Goal: Task Accomplishment & Management: Complete application form

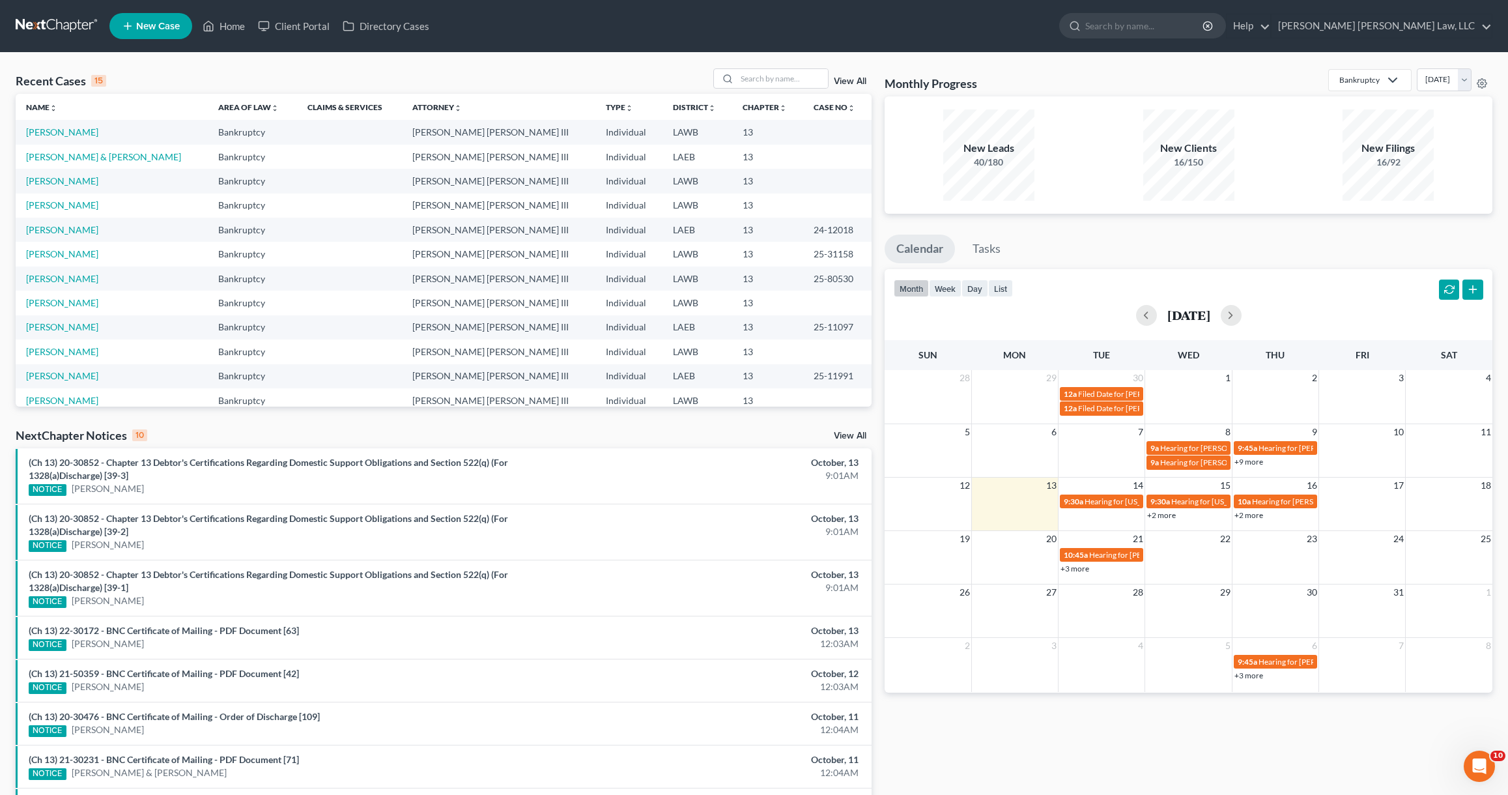
click at [33, 27] on link at bounding box center [57, 25] width 83 height 23
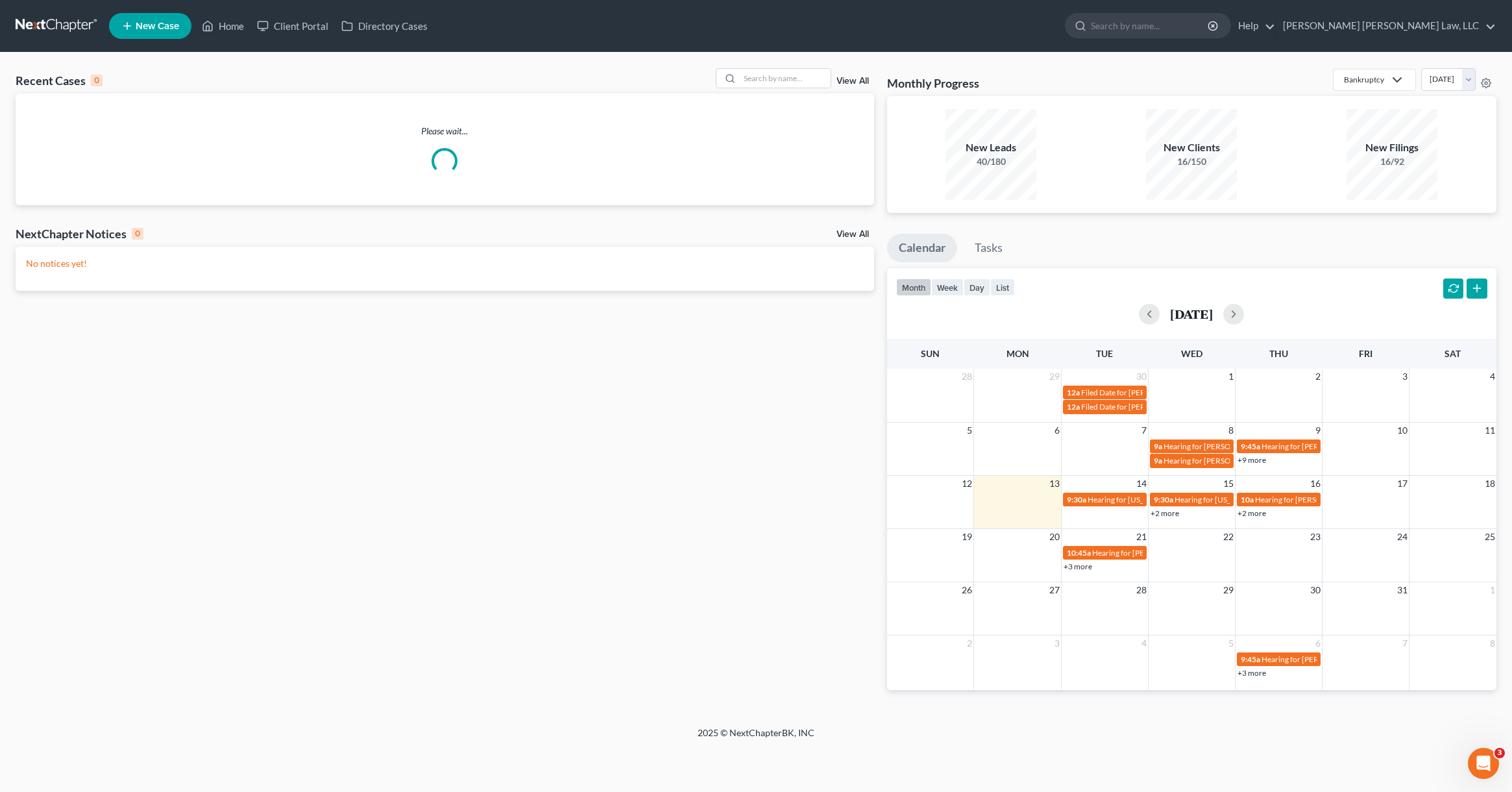
click at [156, 23] on span "New Case" at bounding box center [157, 26] width 44 height 10
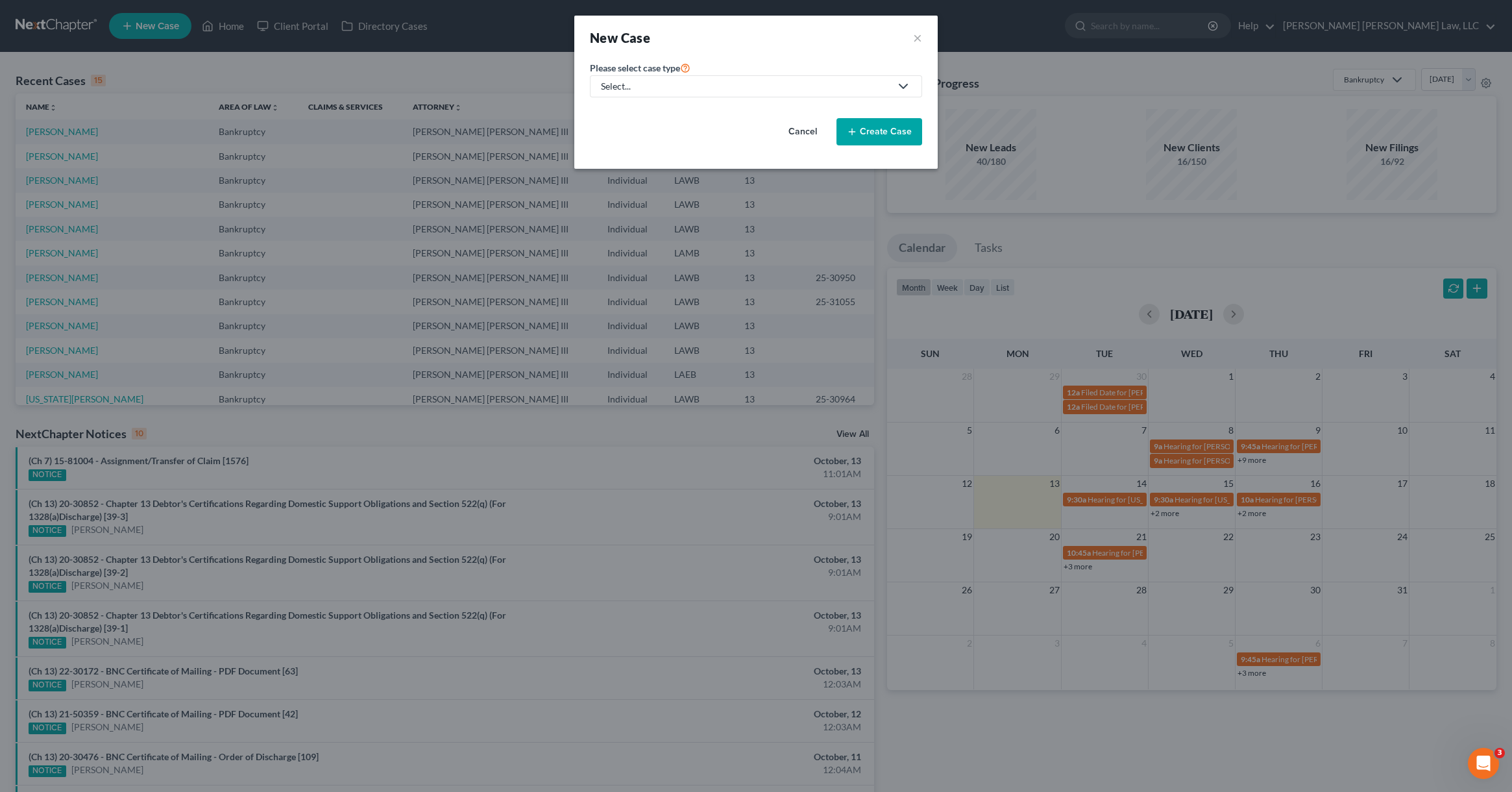
click at [700, 84] on div "Select..." at bounding box center [746, 86] width 289 height 13
click at [693, 108] on div "Bankruptcy" at bounding box center [660, 112] width 116 height 13
select select "36"
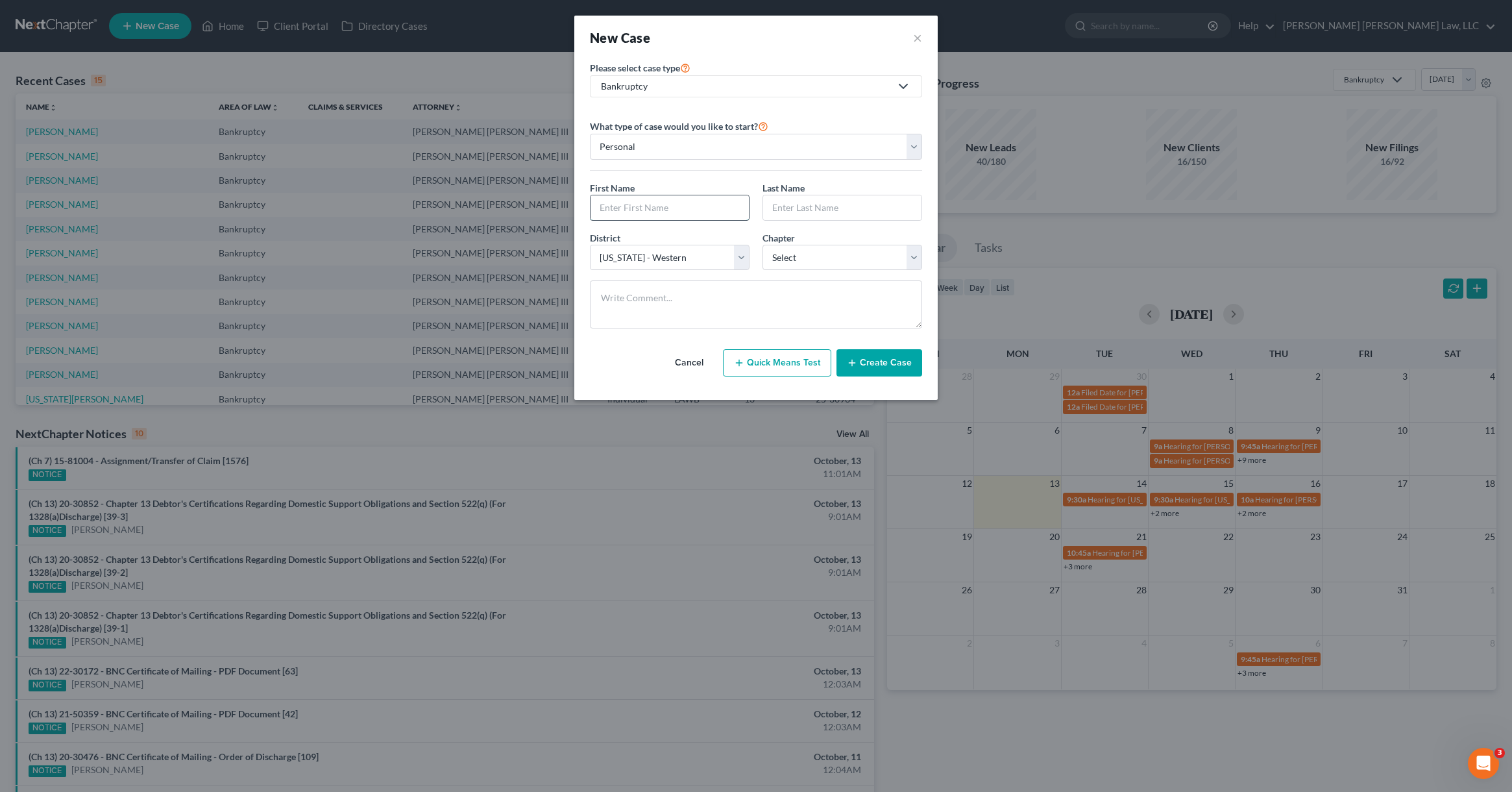
click at [670, 215] on input "text" at bounding box center [670, 207] width 158 height 25
type input "[PERSON_NAME]"
click at [805, 263] on select "Select 7 11 12 13" at bounding box center [842, 258] width 159 height 26
select select "3"
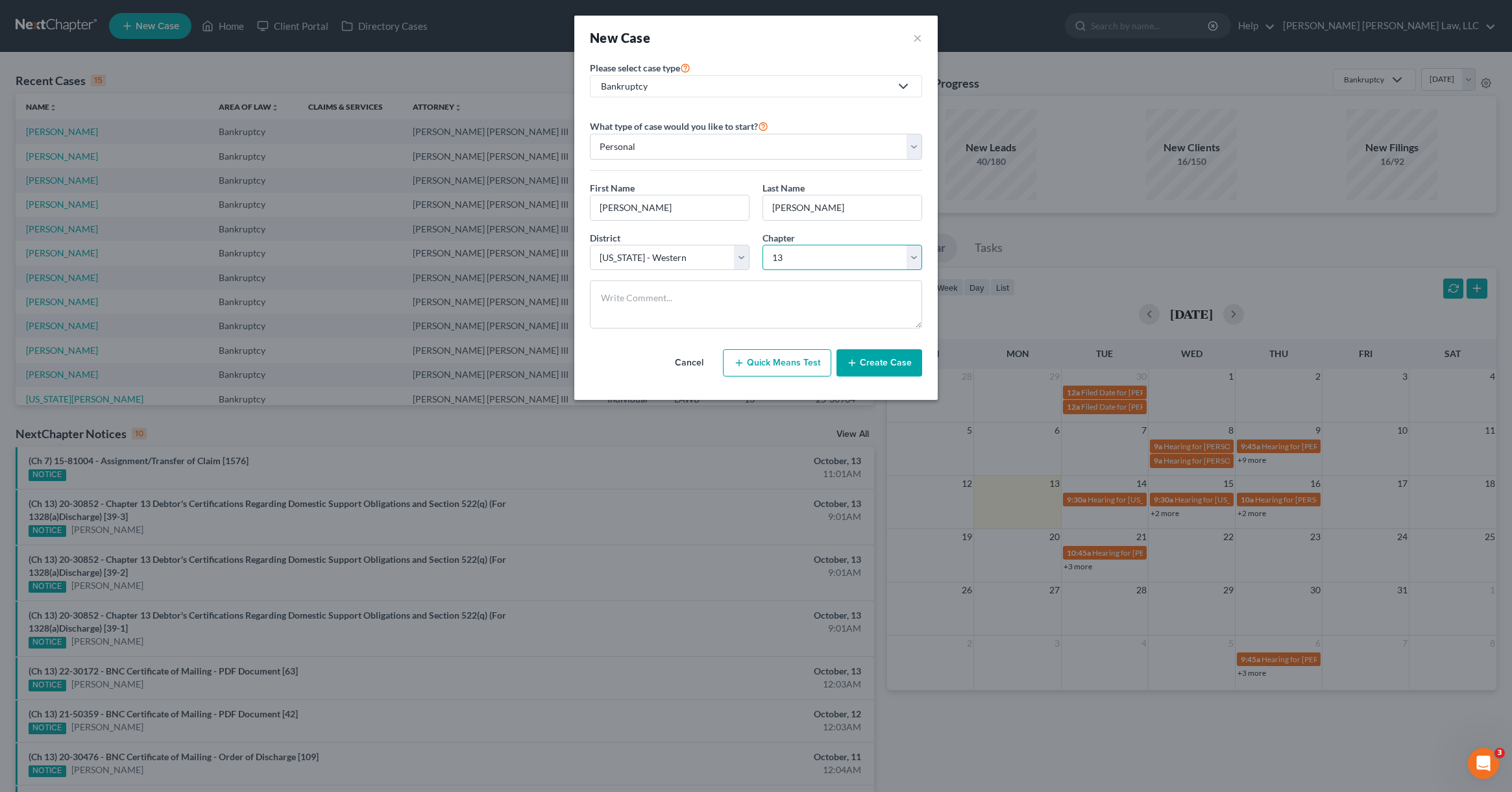
click at [762, 245] on select "Select 7 11 12 13" at bounding box center [842, 258] width 159 height 26
click at [863, 356] on button "Create Case" at bounding box center [879, 362] width 86 height 27
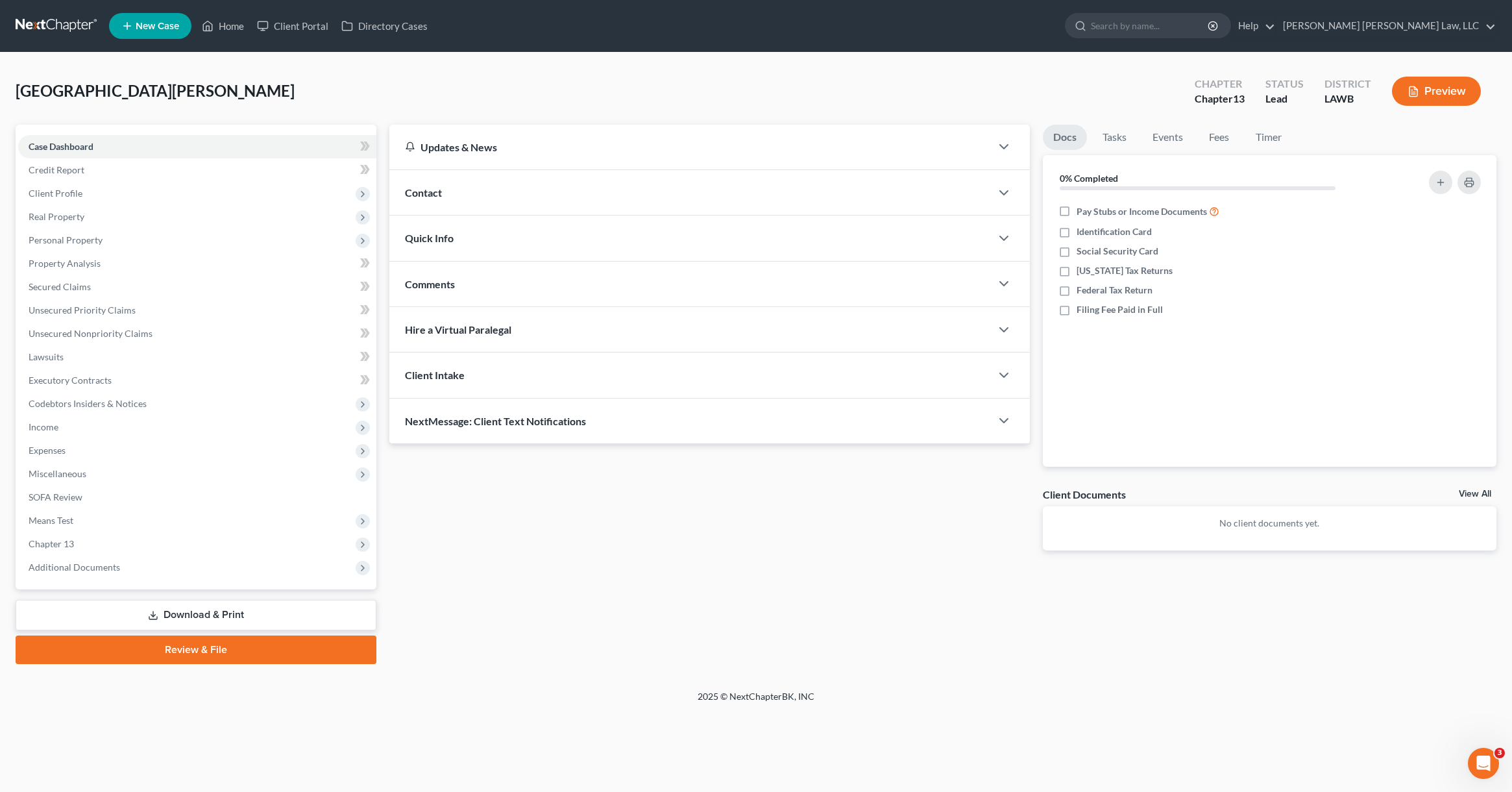
click at [545, 200] on div "Contact" at bounding box center [691, 192] width 602 height 45
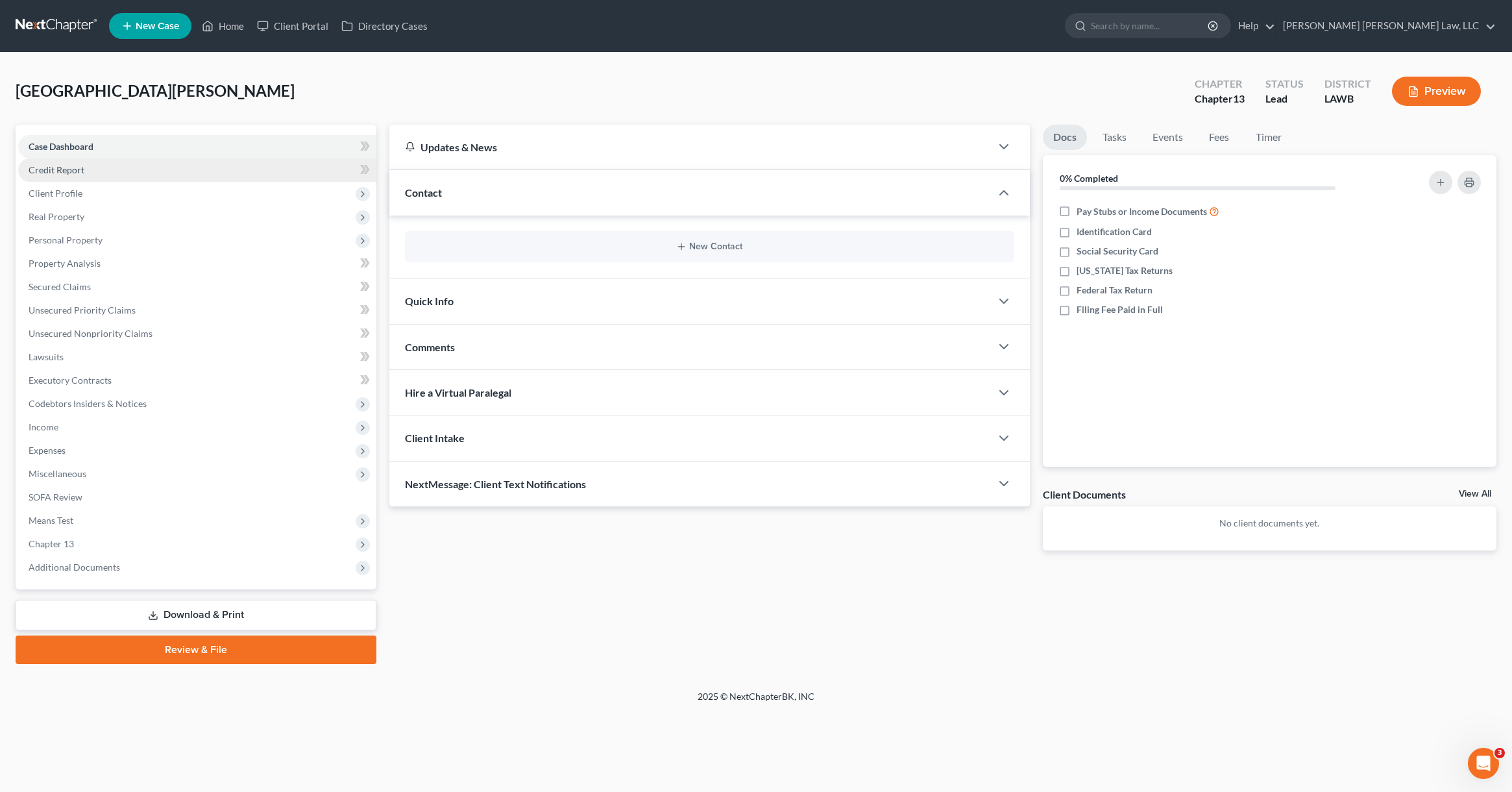
click at [148, 170] on link "Credit Report" at bounding box center [197, 169] width 359 height 23
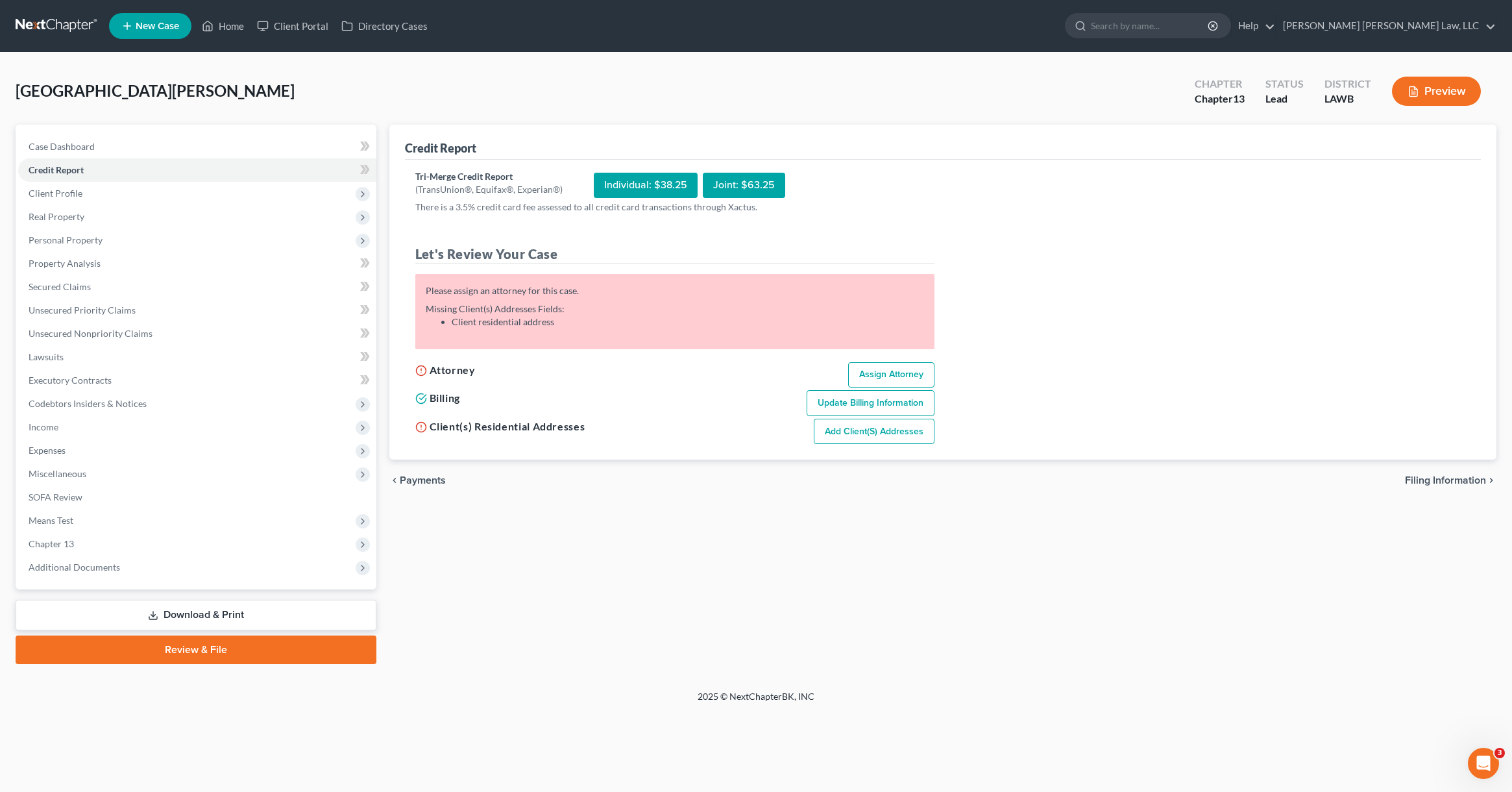
click at [866, 377] on link "Assign Attorney" at bounding box center [891, 375] width 87 height 26
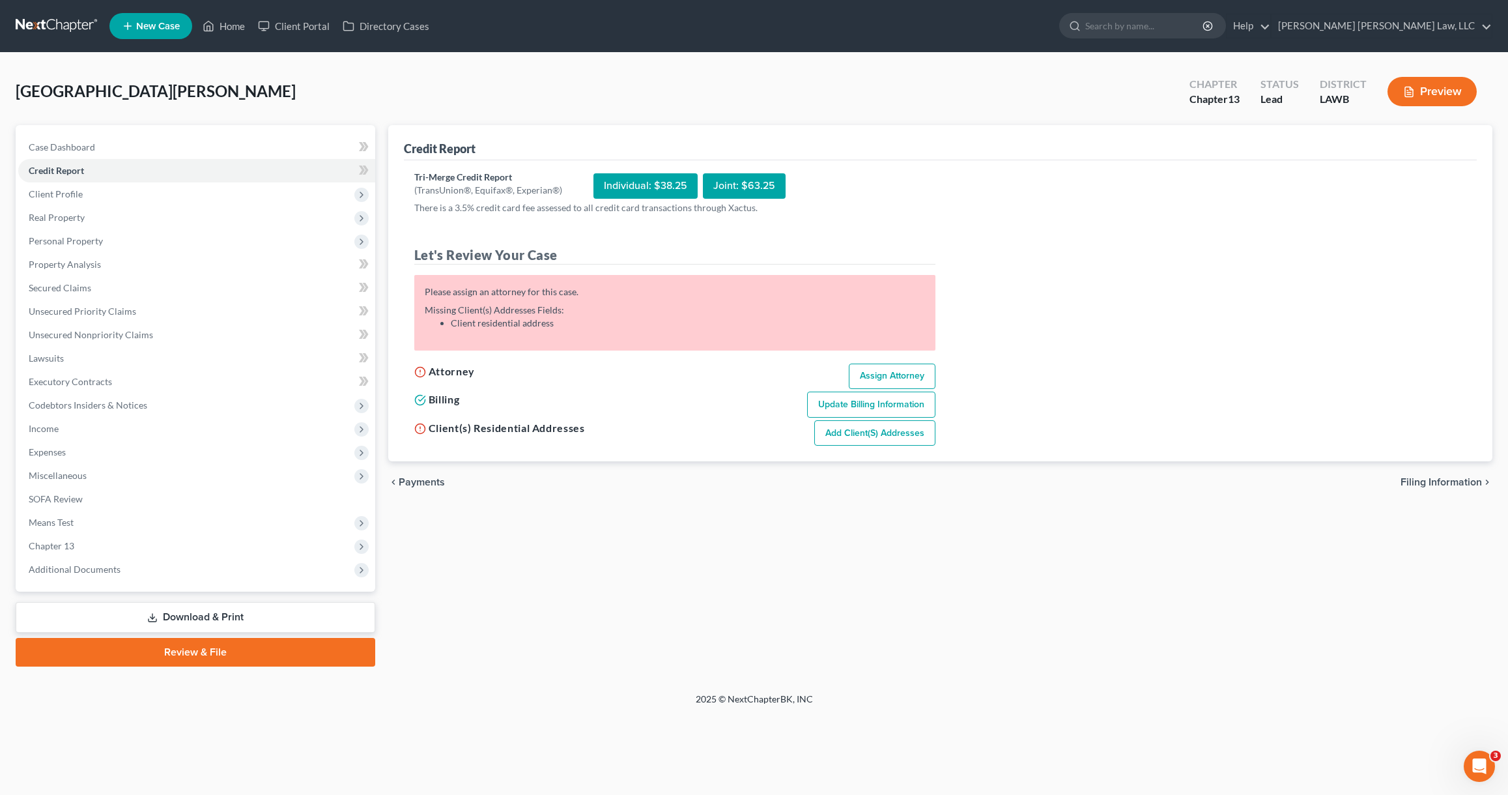
select select "1"
select select "0"
select select "3"
select select "36"
select select "19"
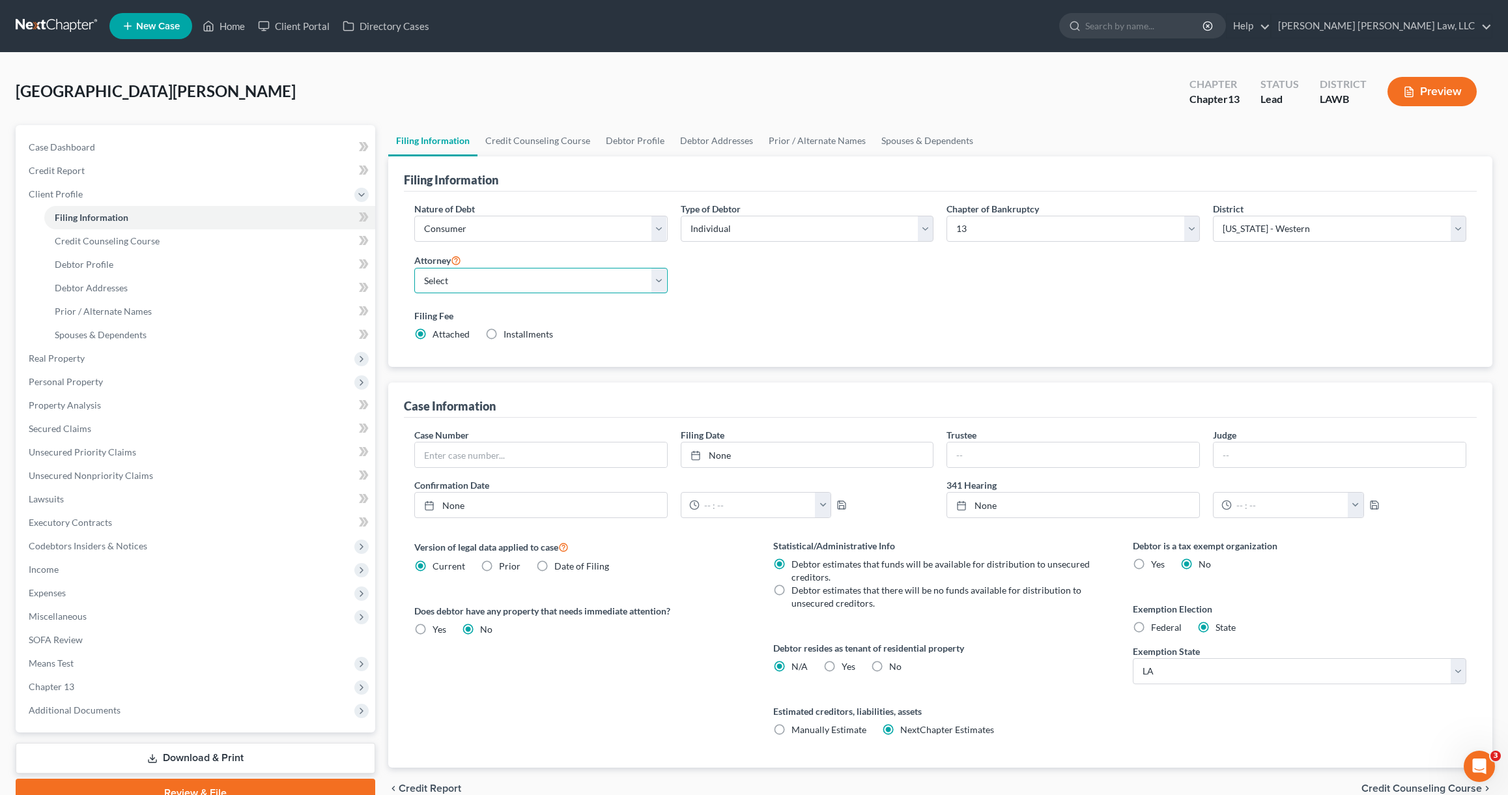
click at [585, 292] on select "Select [PERSON_NAME] [PERSON_NAME] III - LAWB [PERSON_NAME] [PERSON_NAME] III -…" at bounding box center [540, 281] width 253 height 26
select select "0"
click at [414, 268] on select "Select [PERSON_NAME] [PERSON_NAME] III - LAWB [PERSON_NAME] [PERSON_NAME] III -…" at bounding box center [540, 281] width 253 height 26
click at [778, 288] on div "Nature of Debt Select Business Consumer Other Nature of Business Select Clearin…" at bounding box center [940, 277] width 1065 height 150
drag, startPoint x: 472, startPoint y: 409, endPoint x: 420, endPoint y: 408, distance: 51.5
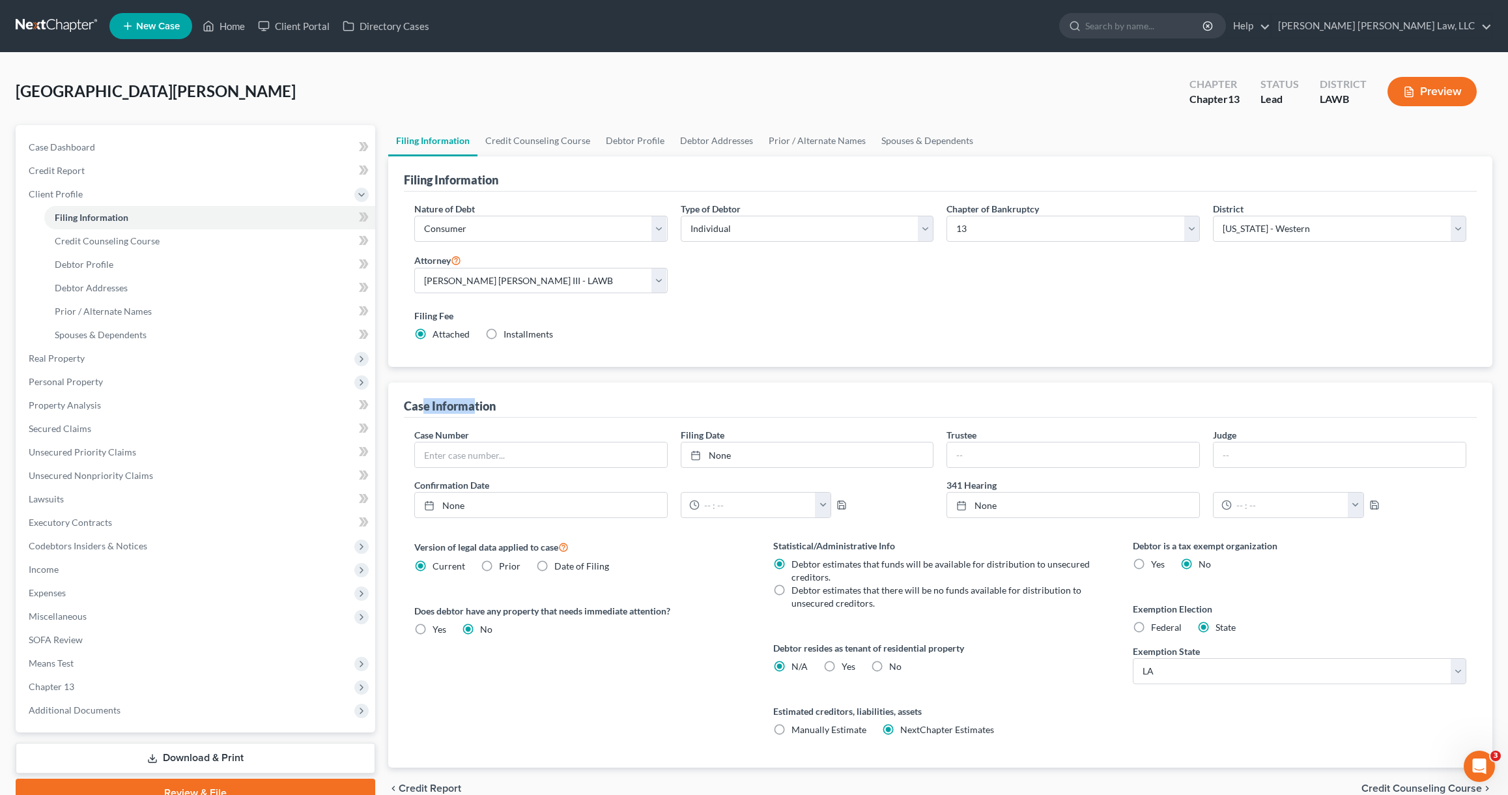
click at [421, 408] on div "Case Information" at bounding box center [450, 406] width 92 height 16
drag, startPoint x: 417, startPoint y: 408, endPoint x: 470, endPoint y: 405, distance: 52.8
click at [470, 405] on div "Case Information" at bounding box center [450, 406] width 92 height 16
click at [620, 145] on link "Debtor Profile" at bounding box center [635, 140] width 74 height 31
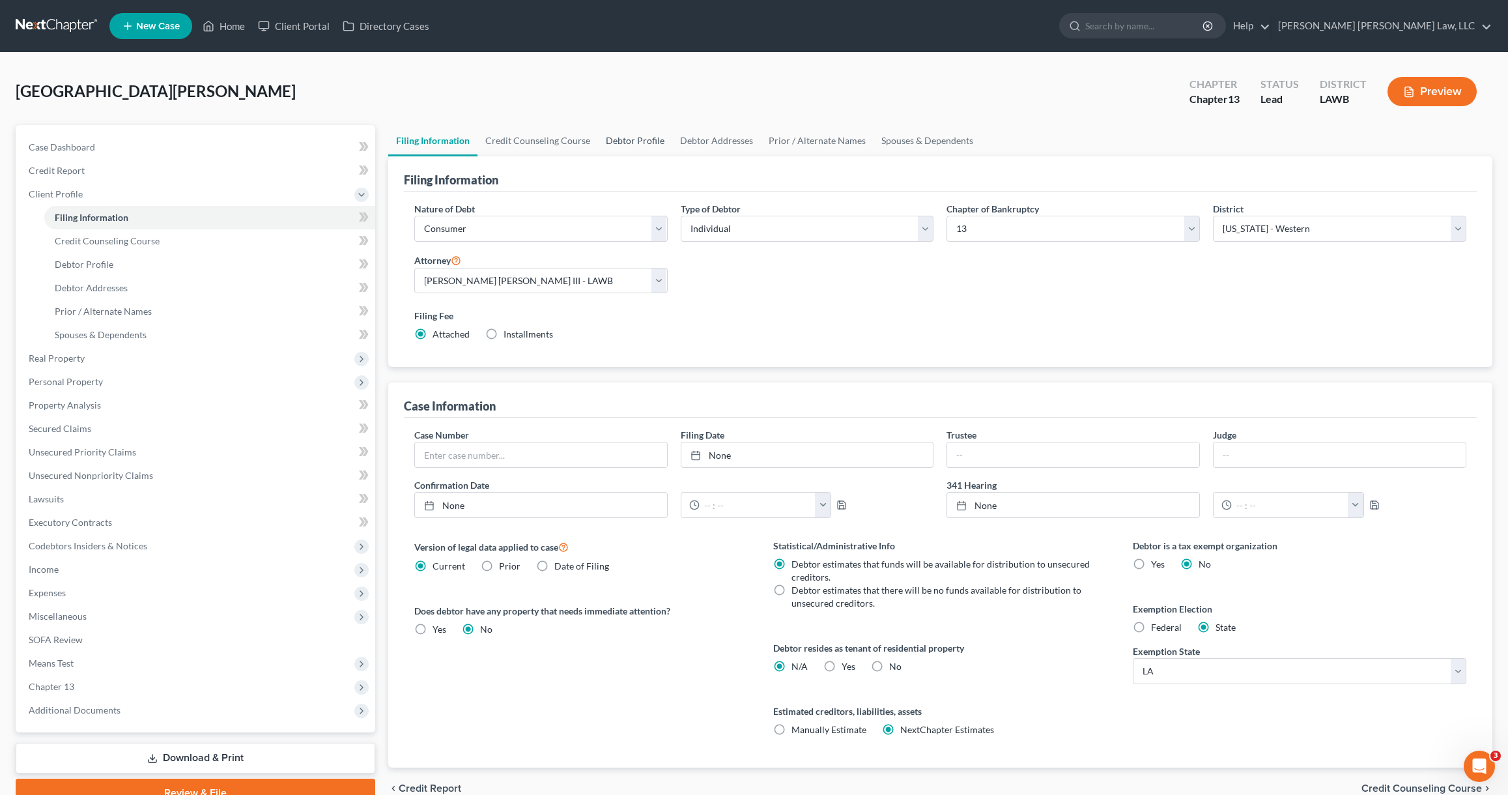
select select "0"
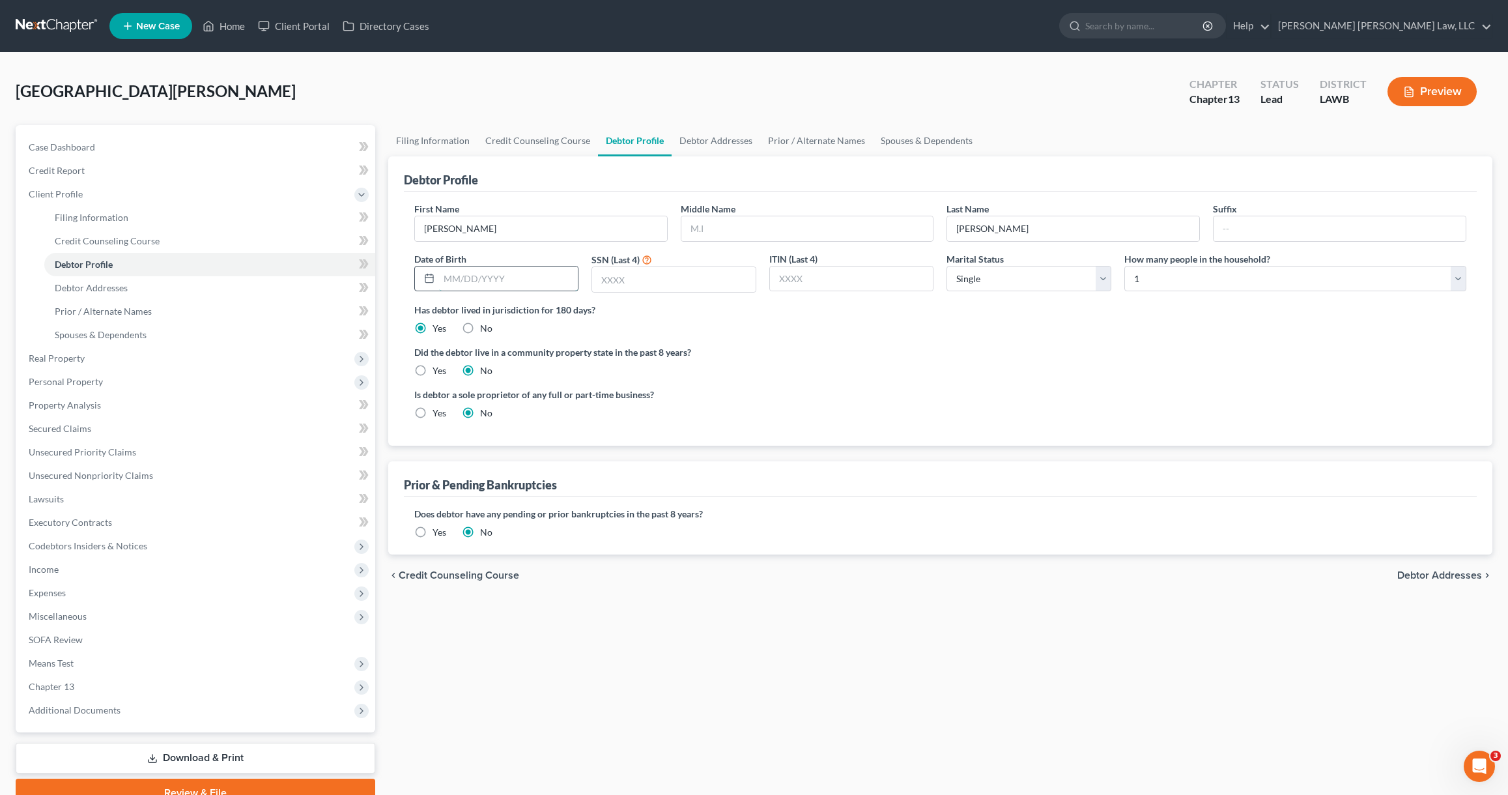
click at [548, 277] on input "text" at bounding box center [508, 278] width 139 height 25
click at [454, 279] on input "09191978" at bounding box center [508, 278] width 139 height 25
click at [472, 279] on input "09/191978" at bounding box center [508, 278] width 139 height 25
click at [469, 281] on input "09/191978" at bounding box center [508, 278] width 139 height 25
type input "[DATE]"
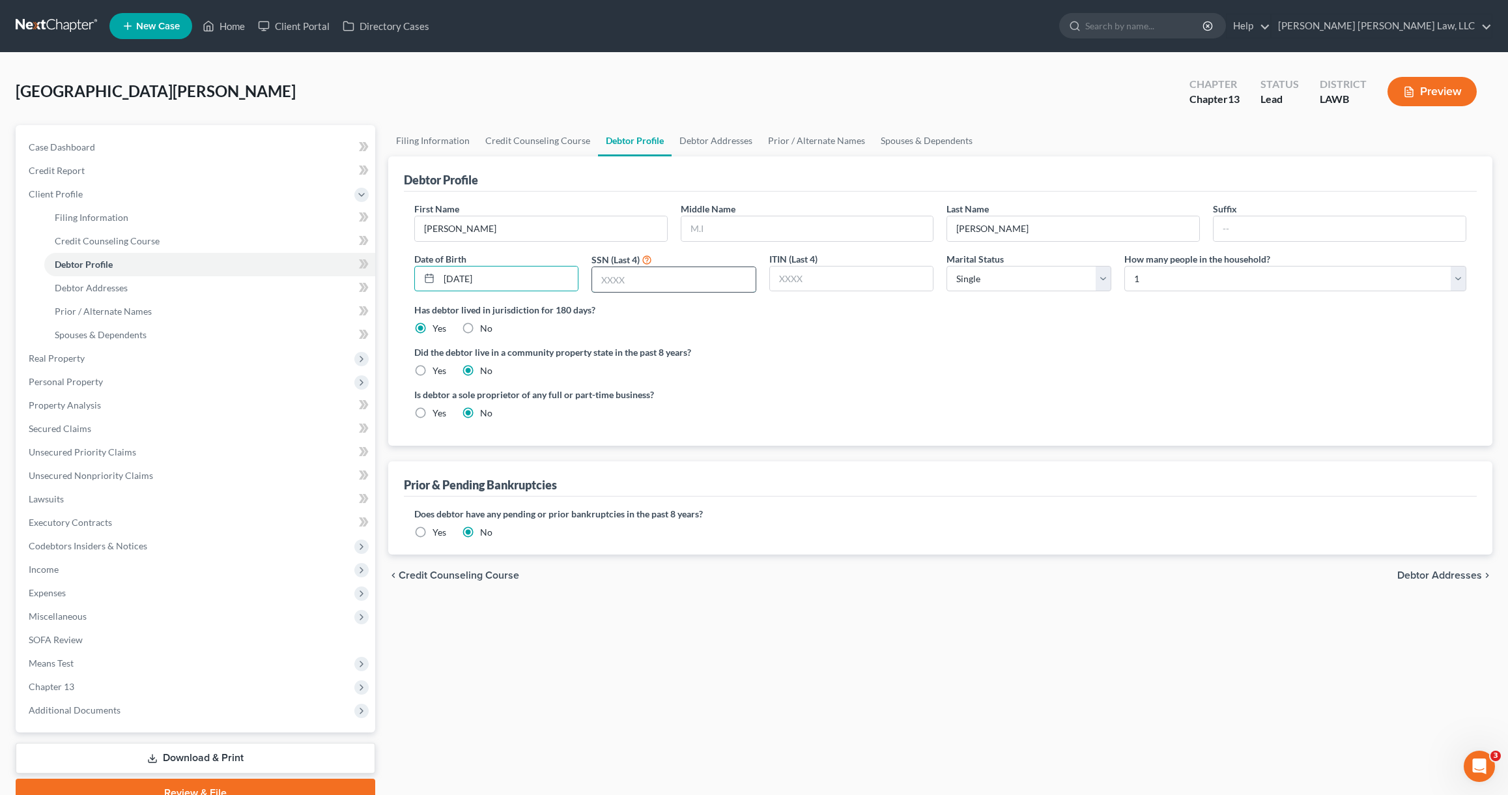
click at [600, 279] on input "text" at bounding box center [673, 279] width 163 height 25
type input "1598"
click at [983, 261] on label "Marital Status" at bounding box center [974, 259] width 57 height 14
click at [983, 275] on select "Select Single Married Separated Divorced Widowed" at bounding box center [1028, 279] width 165 height 26
select select "2"
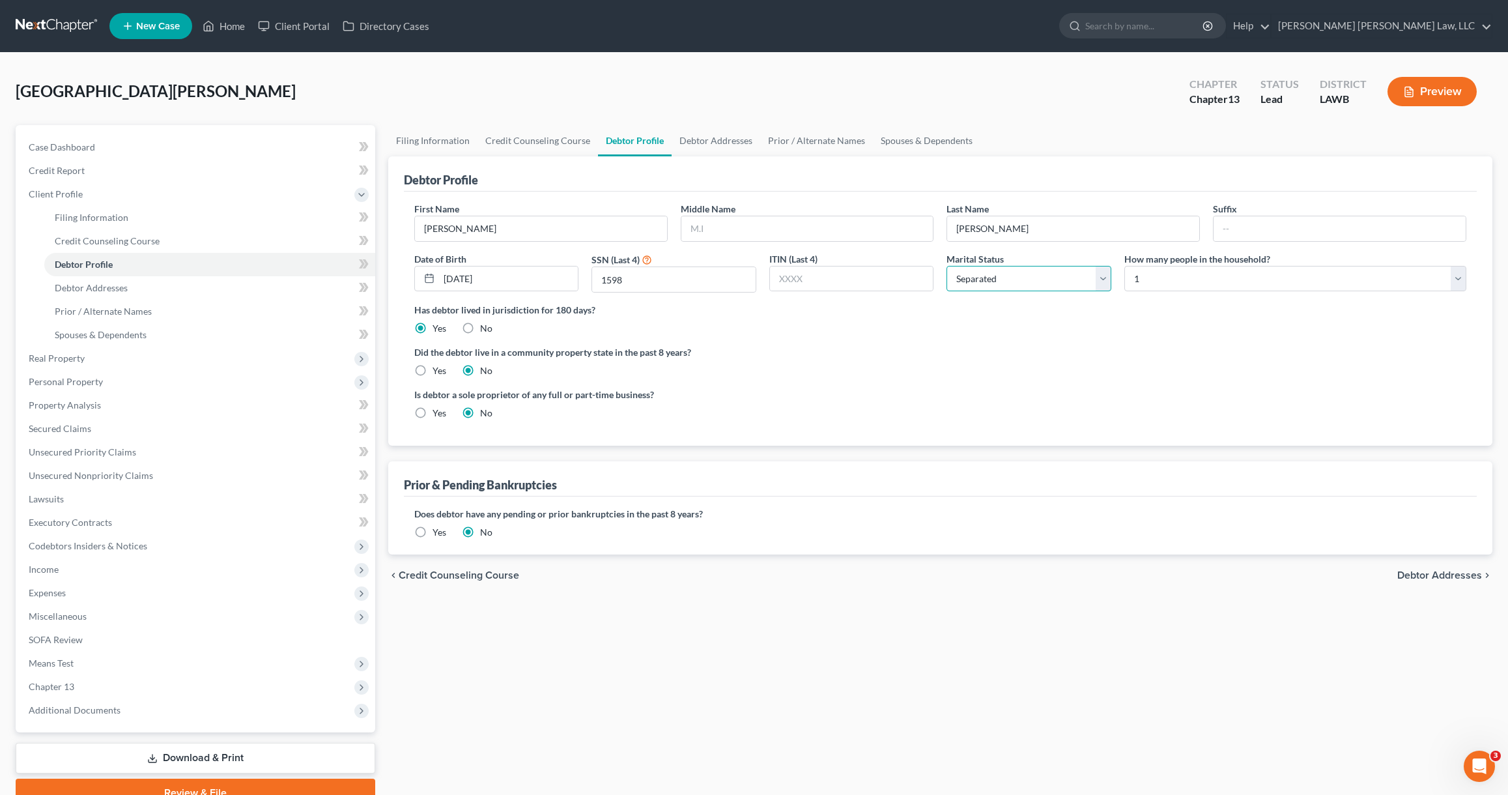
click at [946, 266] on select "Select Single Married Separated Divorced Widowed" at bounding box center [1028, 279] width 165 height 26
click at [982, 319] on div "Has debtor lived in jurisdiction for 180 days? Yes No Debtor must reside in jur…" at bounding box center [940, 319] width 1052 height 32
click at [699, 149] on link "Debtor Addresses" at bounding box center [715, 140] width 89 height 31
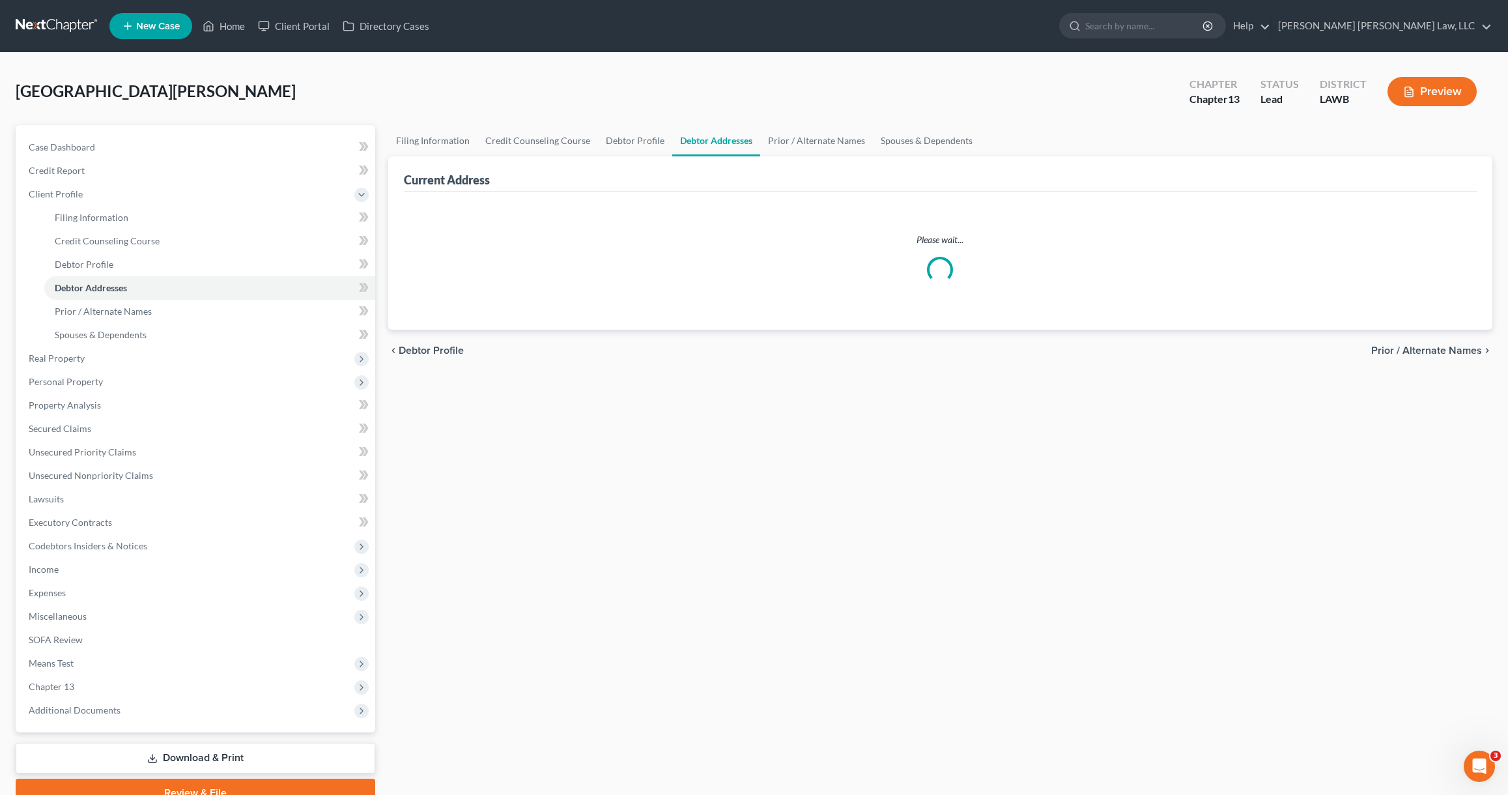
select select "0"
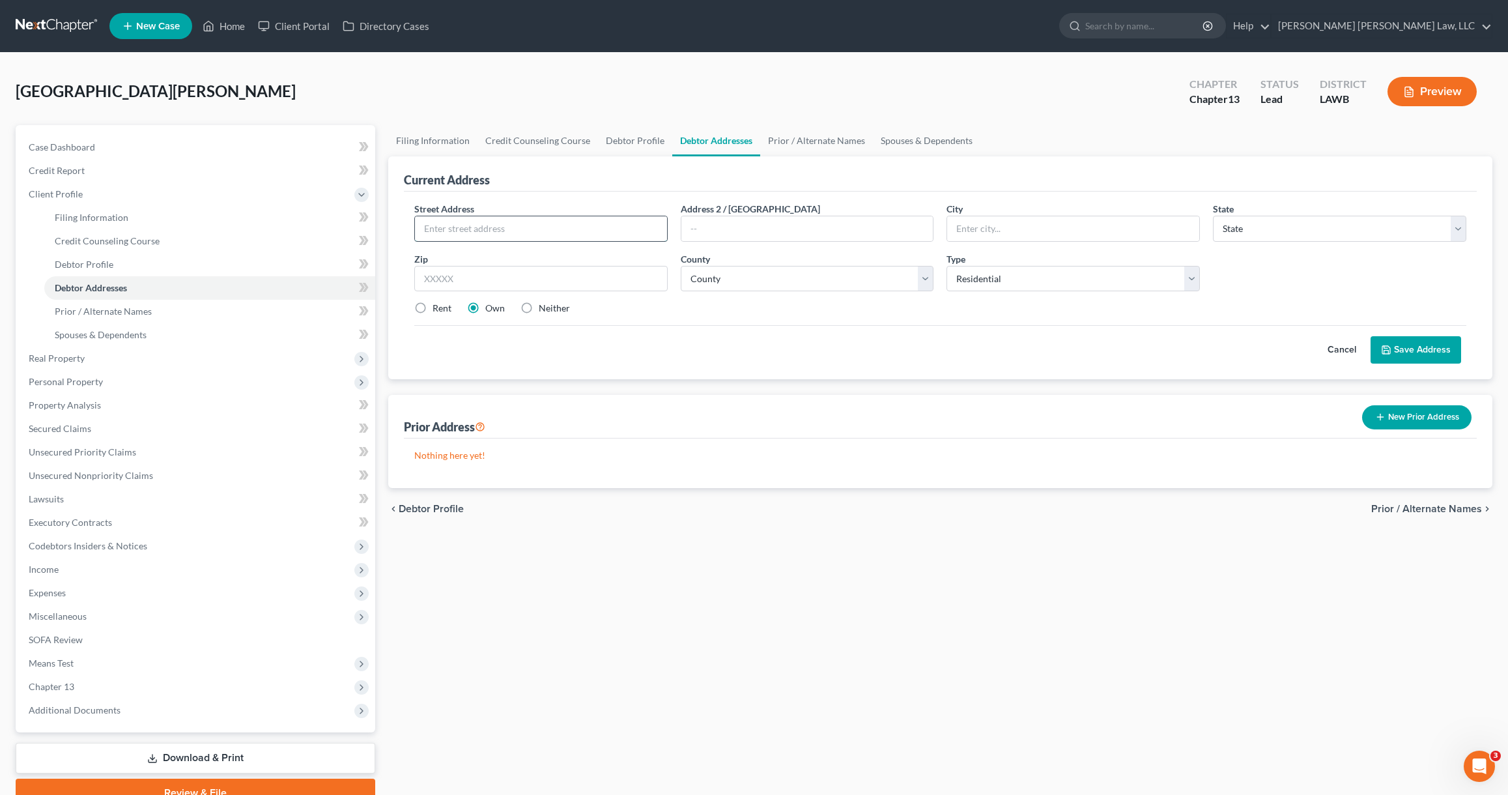
click at [519, 233] on input "text" at bounding box center [541, 228] width 252 height 25
type input "[STREET_ADDRESS][PERSON_NAME]"
type input "M"
type input "w"
type input "[GEOGRAPHIC_DATA]"
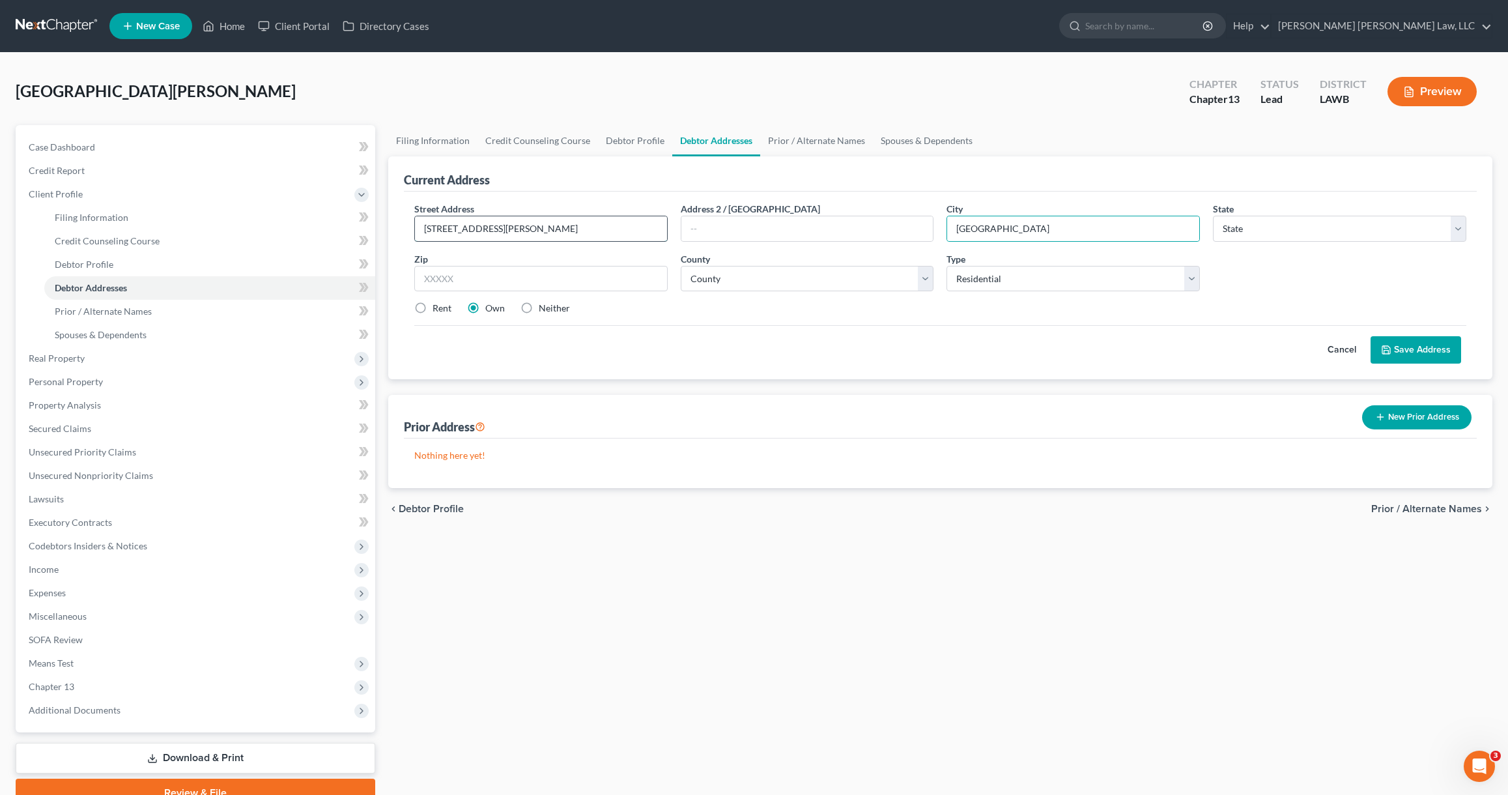
click at [460, 228] on input "[STREET_ADDRESS][PERSON_NAME]" at bounding box center [541, 228] width 252 height 25
type input "[STREET_ADDRESS]"
select select "19"
type input "71291"
select select "36"
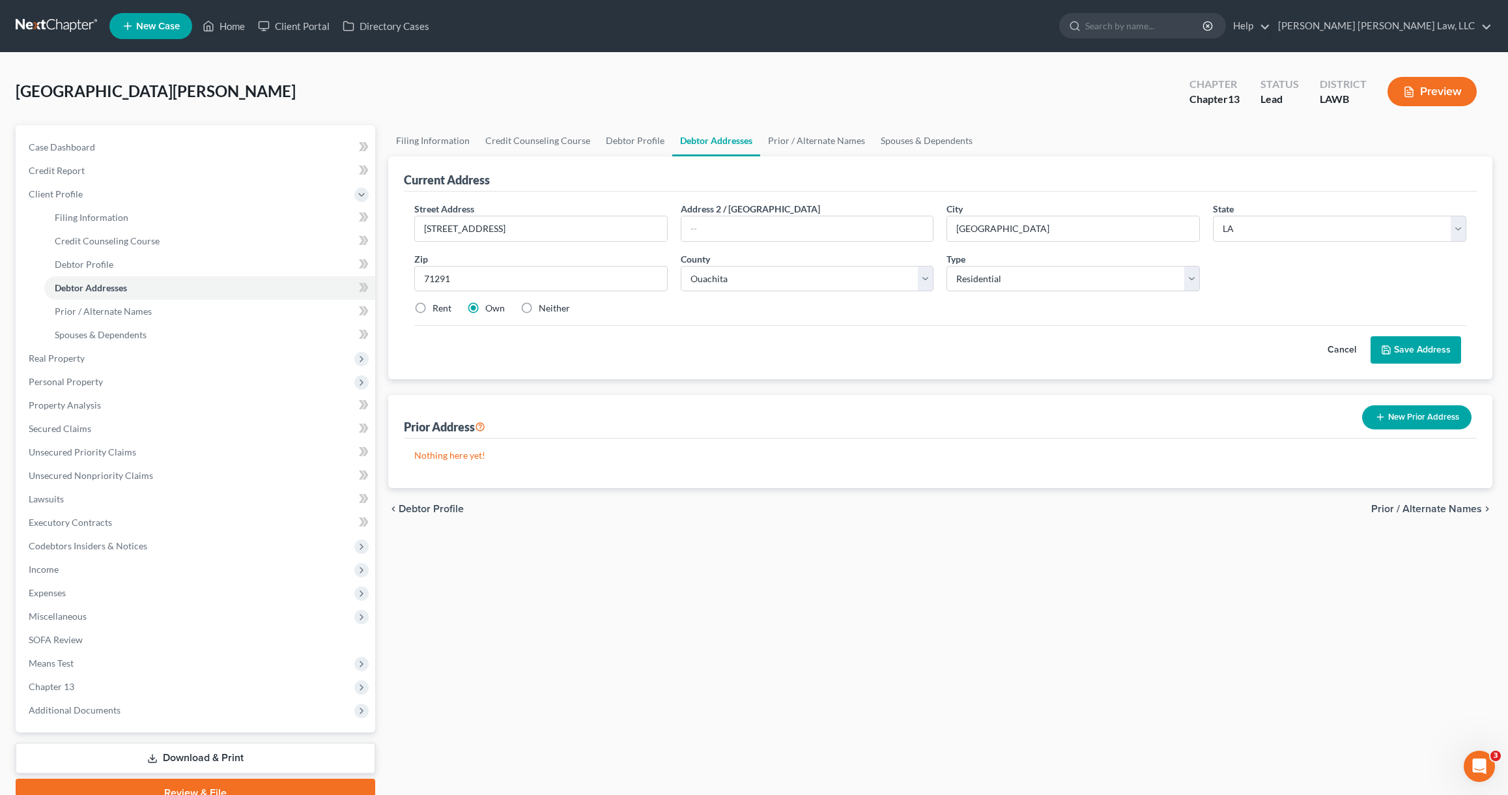
click at [1377, 341] on button "Save Address" at bounding box center [1415, 349] width 91 height 27
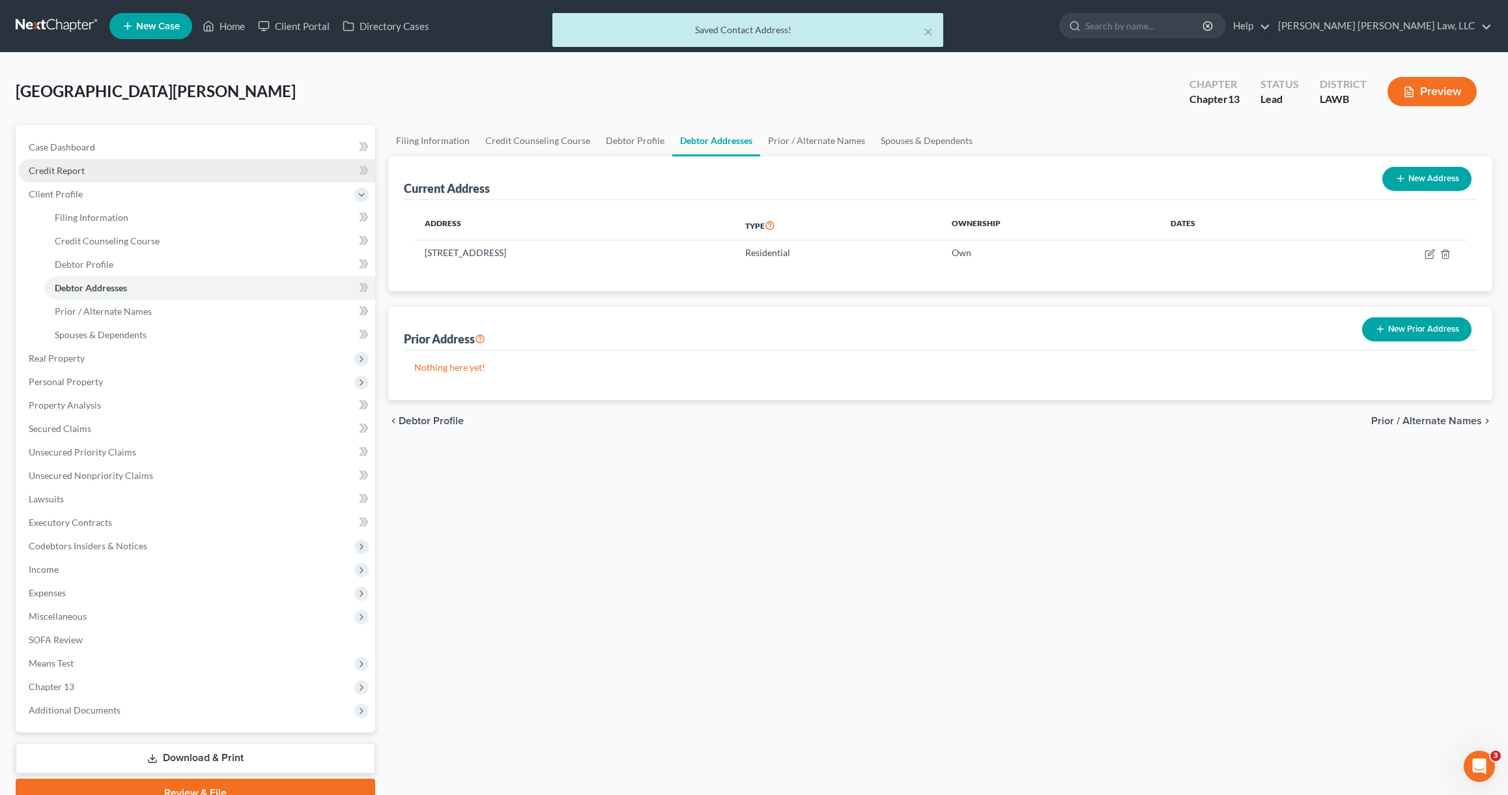
click at [109, 176] on link "Credit Report" at bounding box center [196, 170] width 357 height 23
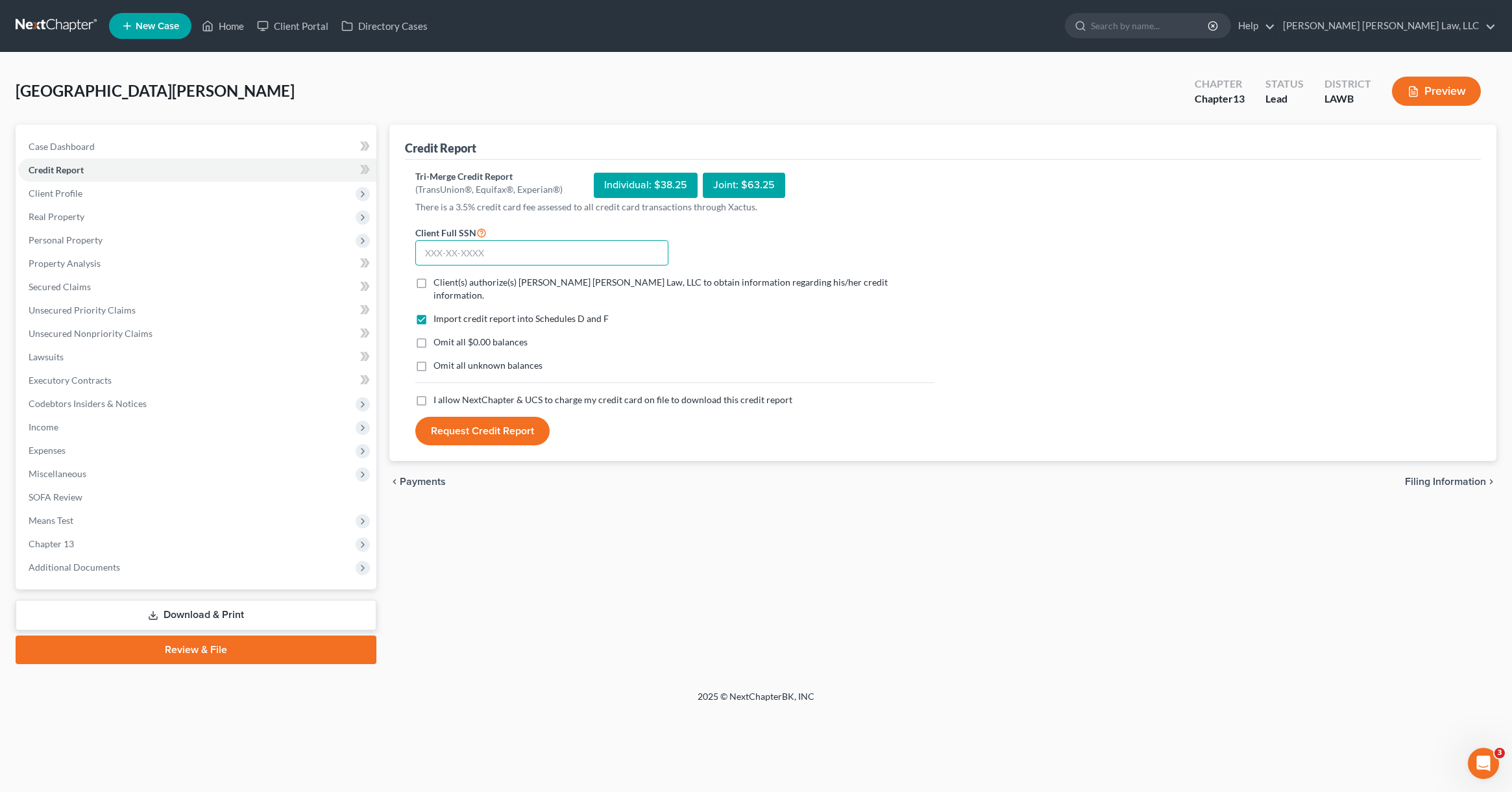
click at [436, 262] on input "text" at bounding box center [542, 253] width 253 height 26
type input "435-33-7159"
click at [439, 276] on input "Client(s) authorize(s) [PERSON_NAME] [PERSON_NAME] Law, LLC to obtain informati…" at bounding box center [443, 280] width 8 height 8
checkbox input "true"
click at [434, 336] on label "Omit all $0.00 balances" at bounding box center [480, 342] width 94 height 13
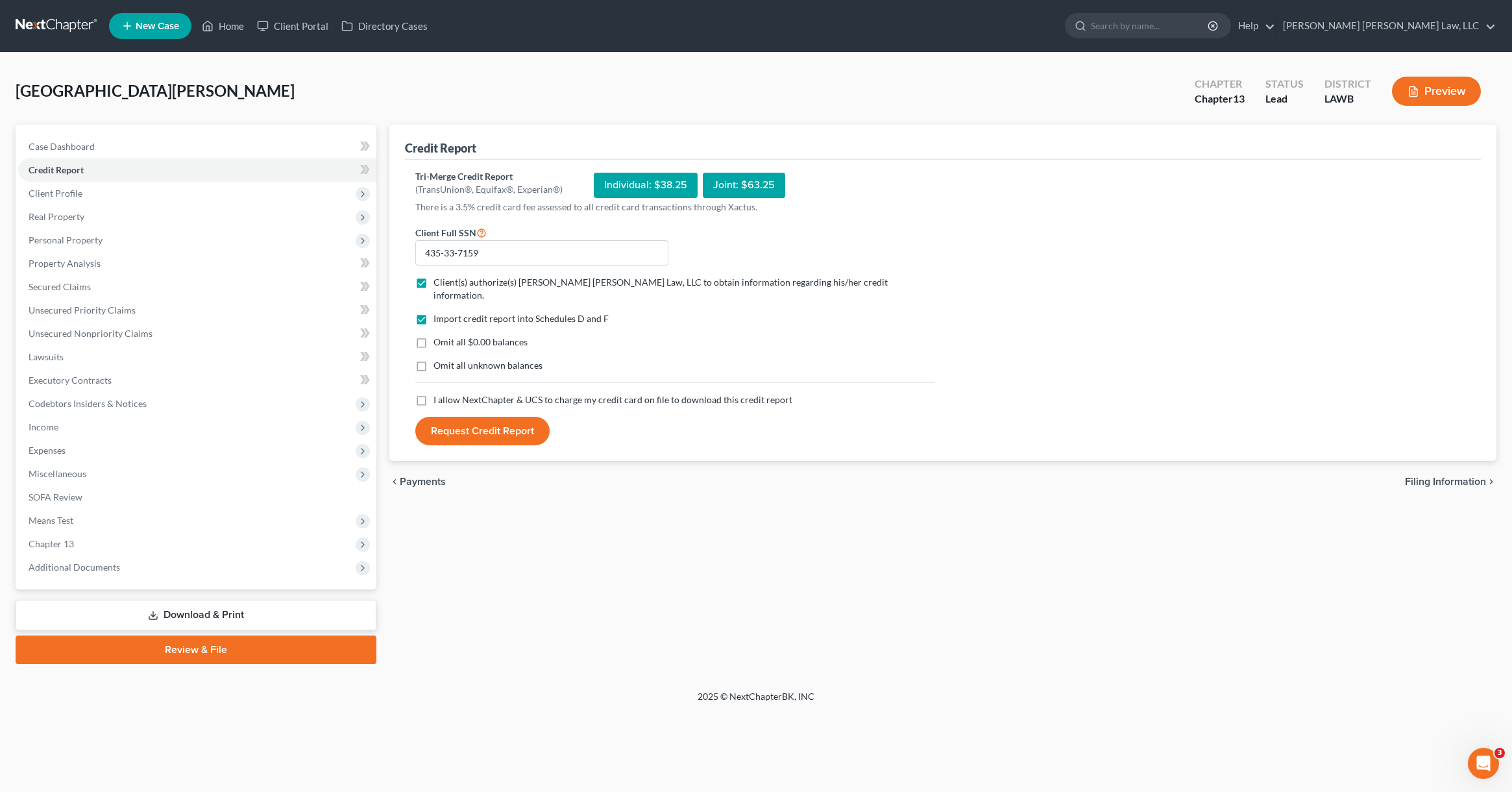
click at [439, 336] on input "Omit all $0.00 balances" at bounding box center [443, 340] width 8 height 8
checkbox input "true"
click at [434, 359] on label "Omit all unknown balances" at bounding box center [487, 365] width 109 height 13
click at [439, 359] on input "Omit all unknown balances" at bounding box center [443, 363] width 8 height 8
checkbox input "true"
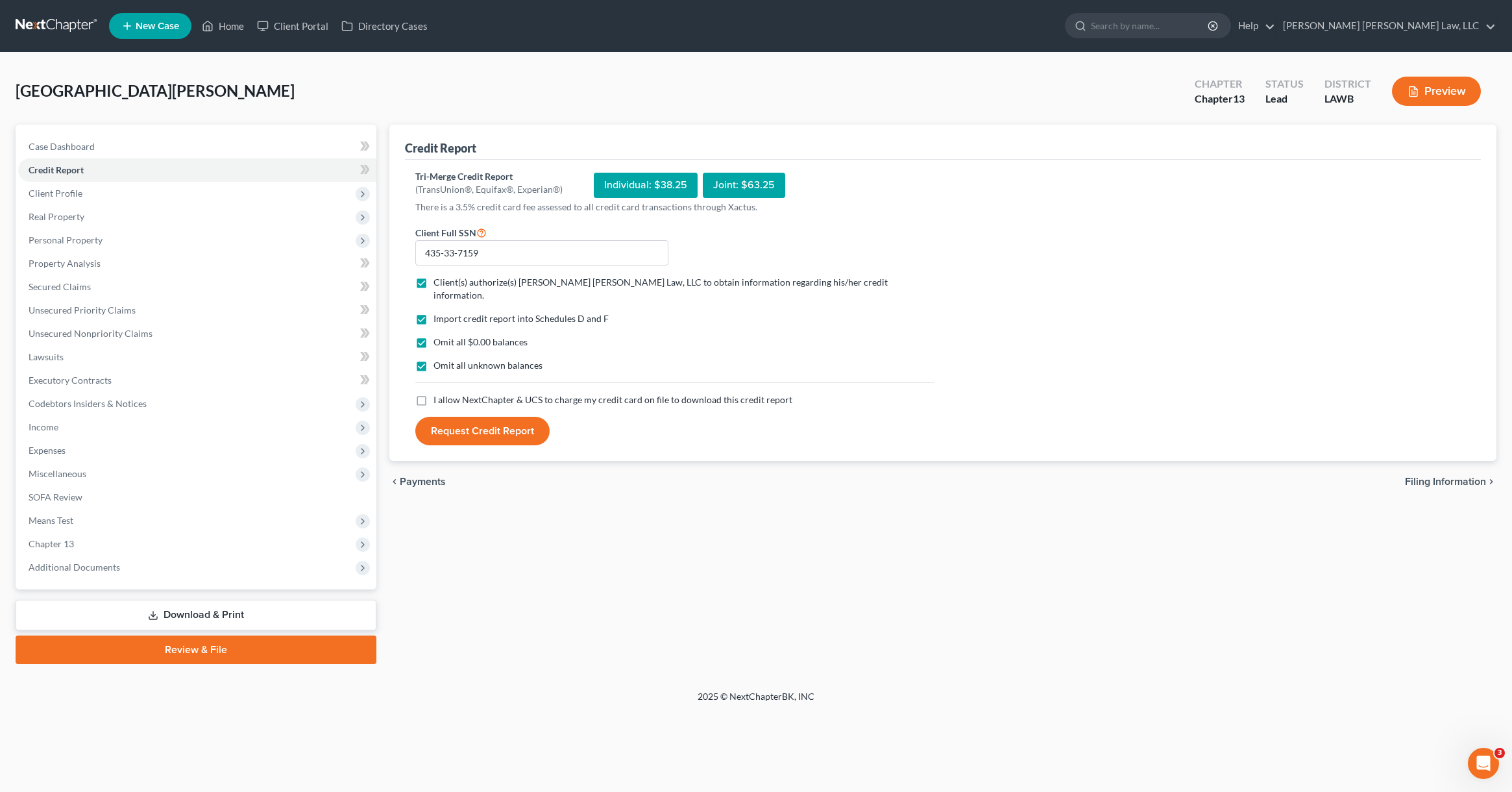
click at [434, 394] on label "I allow NextChapter & UCS to charge my credit card on file to download this cre…" at bounding box center [613, 399] width 359 height 13
click at [439, 394] on input "I allow NextChapter & UCS to charge my credit card on file to download this cre…" at bounding box center [443, 397] width 8 height 8
checkbox input "true"
click at [452, 416] on button "Request Credit Report" at bounding box center [482, 430] width 135 height 29
